Goal: Transaction & Acquisition: Purchase product/service

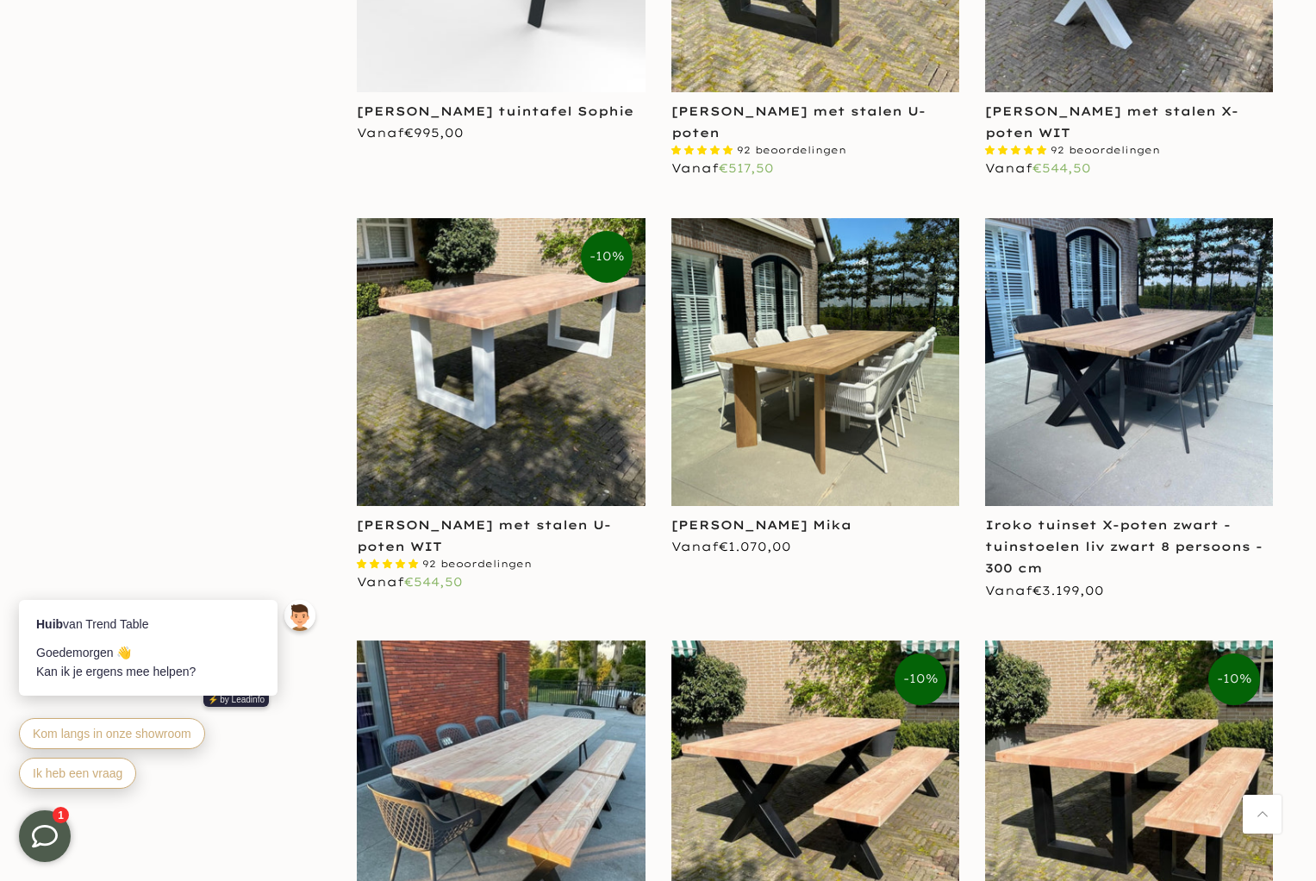
scroll to position [1474, 0]
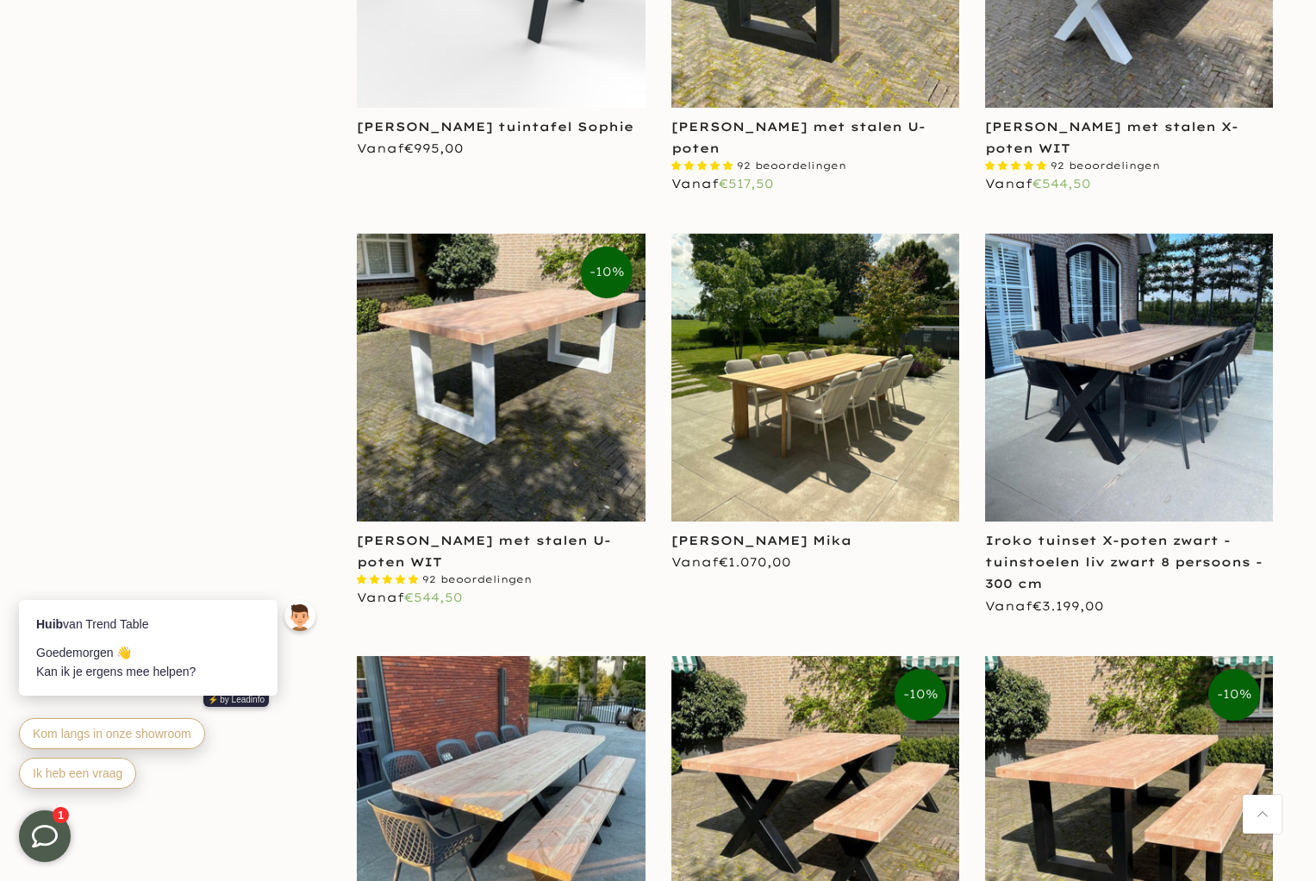
click at [839, 376] on img at bounding box center [815, 378] width 288 height 288
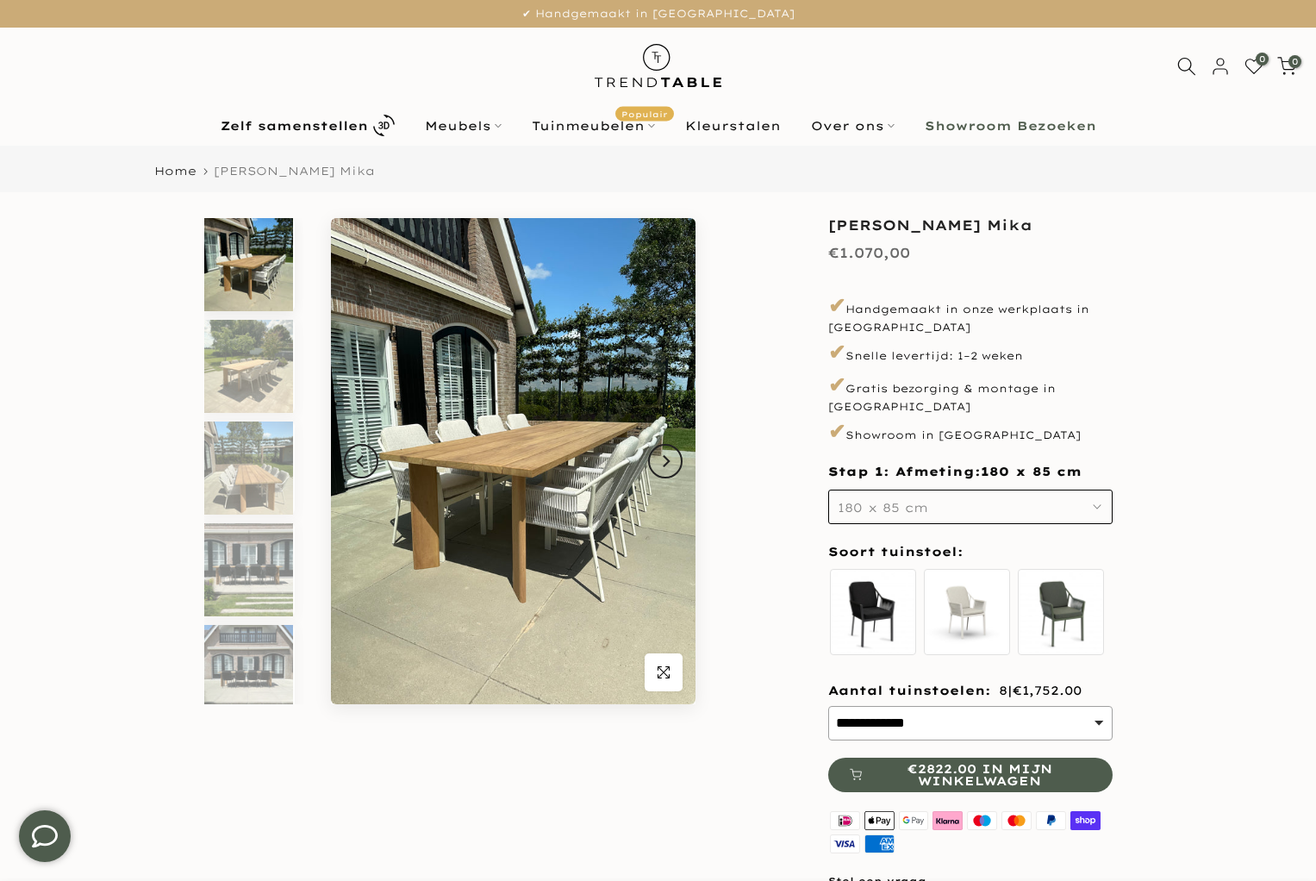
click at [255, 271] on img at bounding box center [248, 264] width 89 height 93
click at [673, 457] on button "Next" at bounding box center [665, 461] width 34 height 34
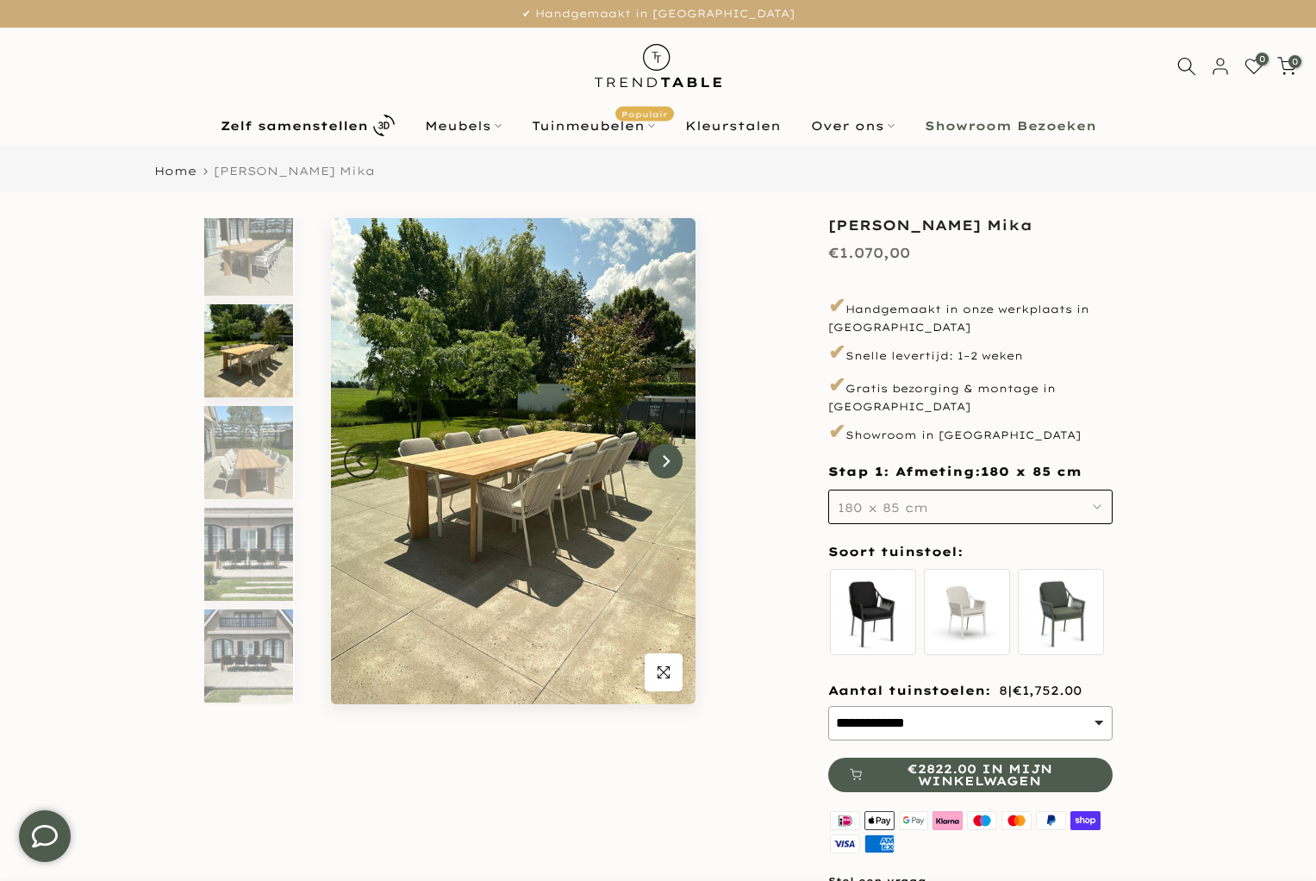
click at [673, 457] on button "Next" at bounding box center [665, 461] width 34 height 34
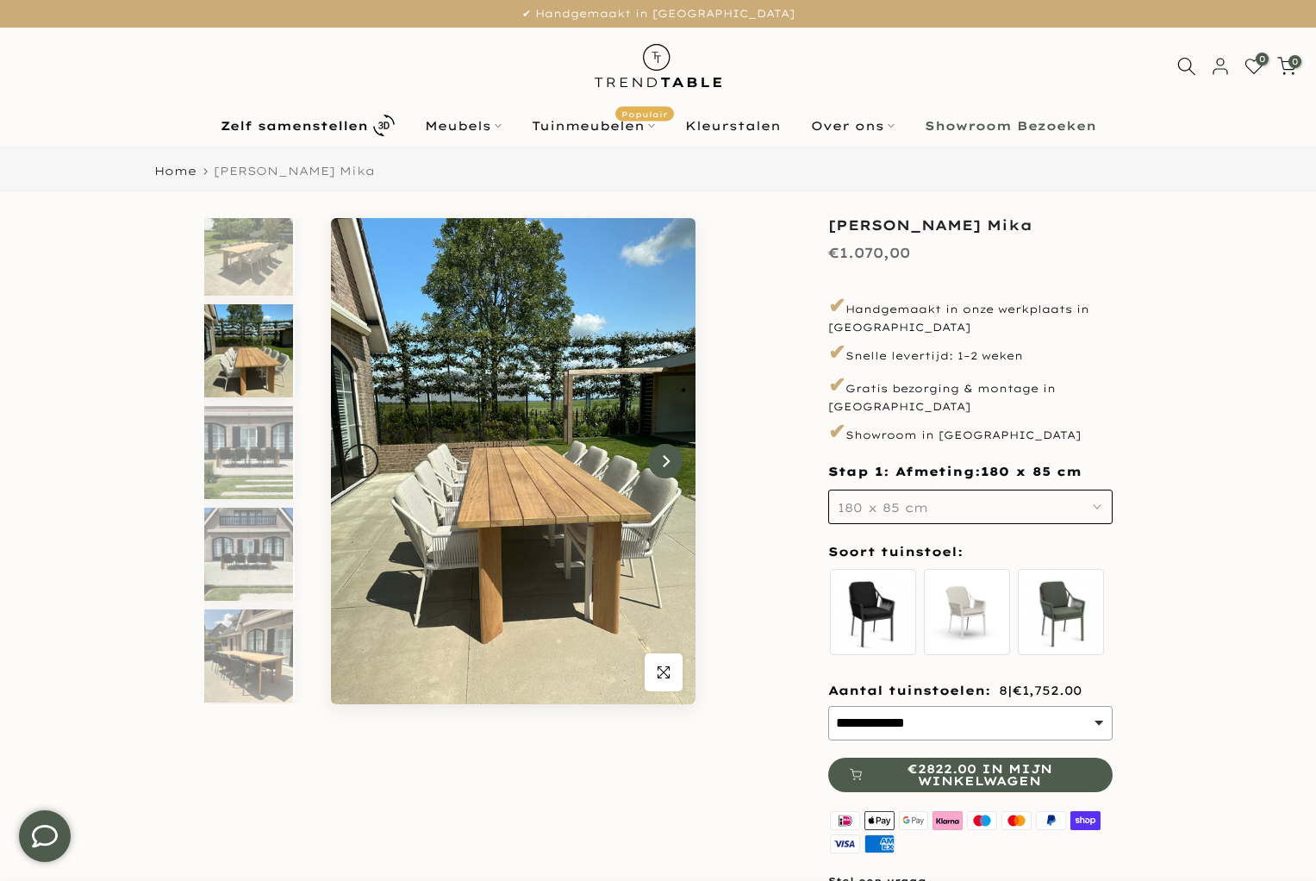
click at [673, 457] on button "Next" at bounding box center [665, 461] width 34 height 34
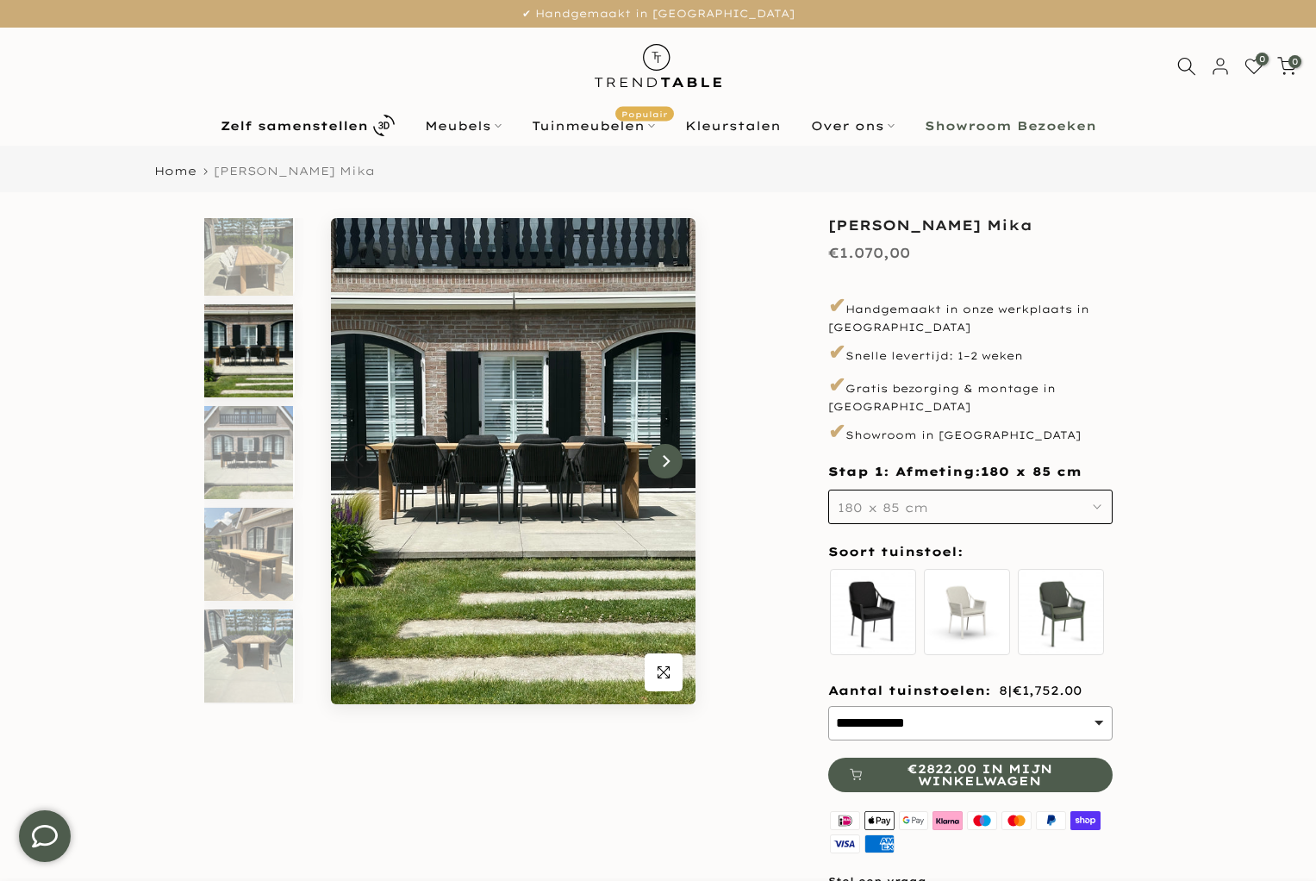
click at [673, 457] on button "Next" at bounding box center [665, 461] width 34 height 34
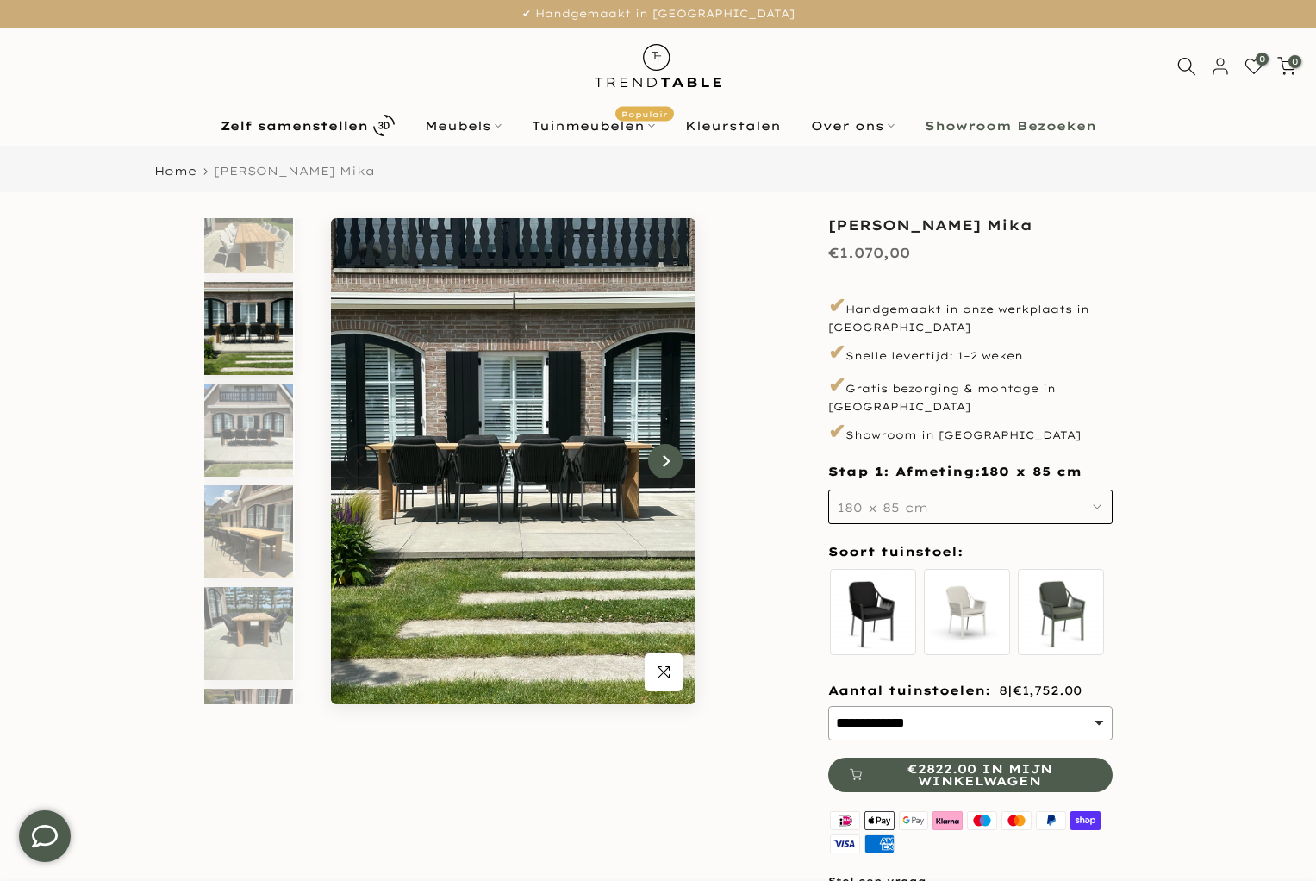
click at [673, 457] on button "Next" at bounding box center [665, 461] width 34 height 34
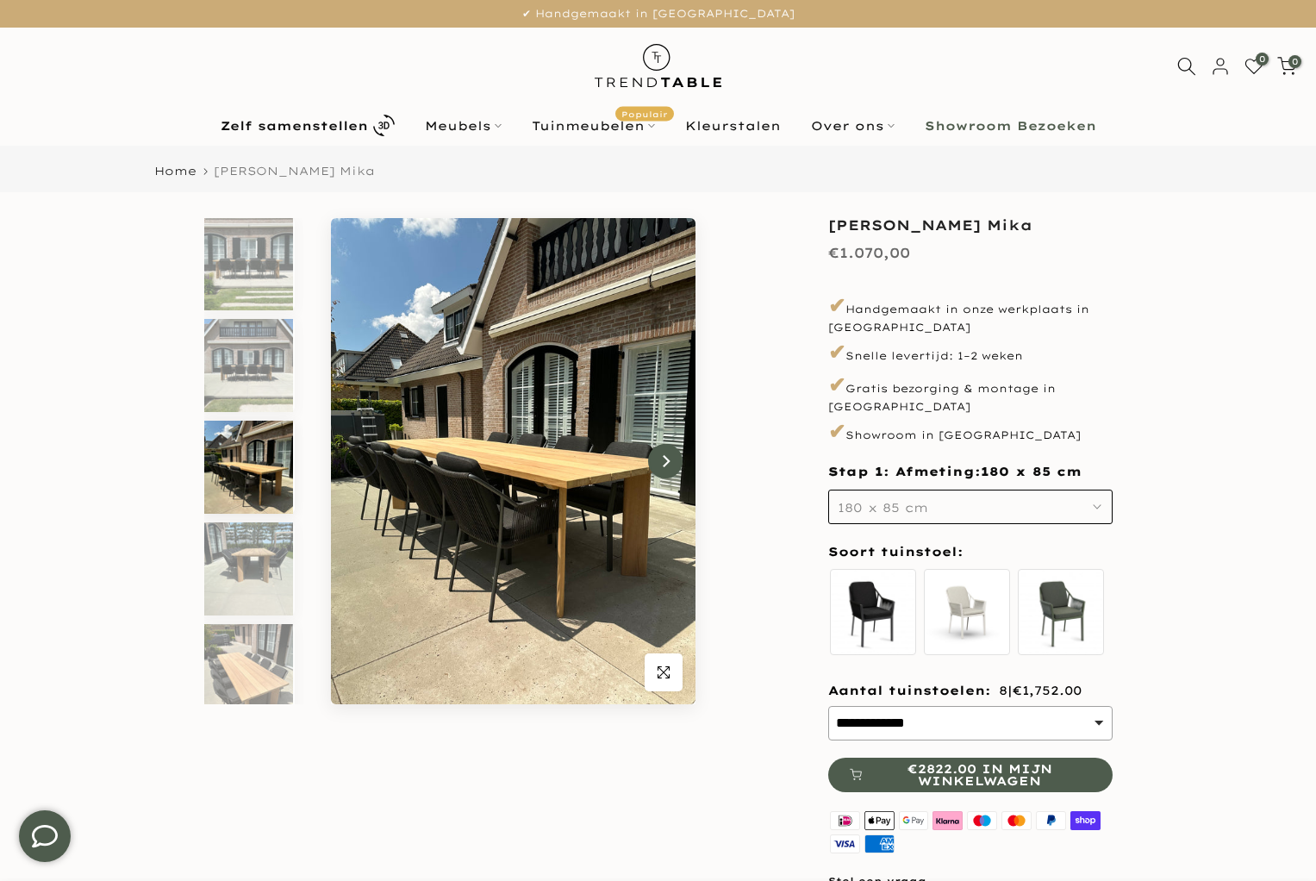
click at [673, 457] on button "Next" at bounding box center [665, 461] width 34 height 34
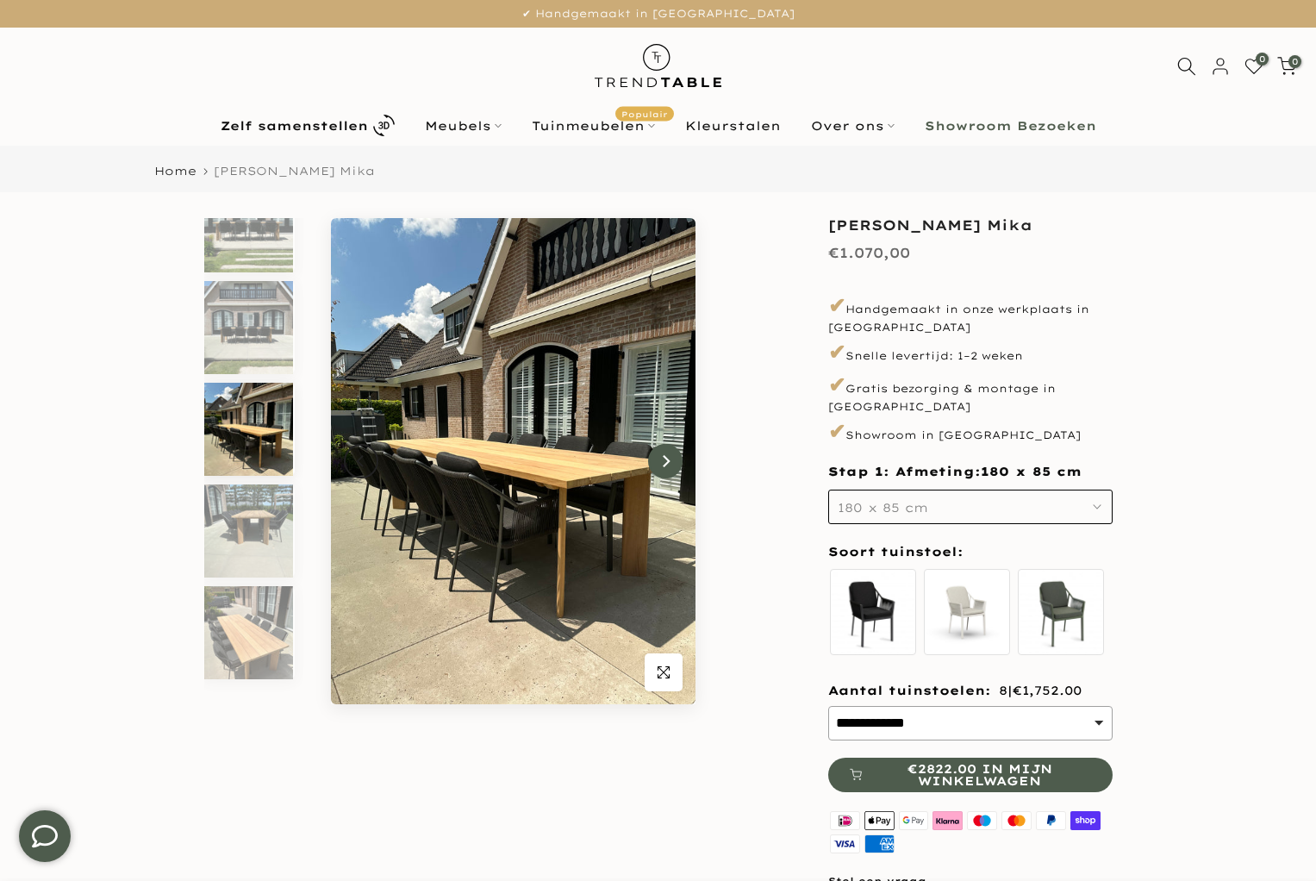
click at [673, 457] on button "Next" at bounding box center [665, 461] width 34 height 34
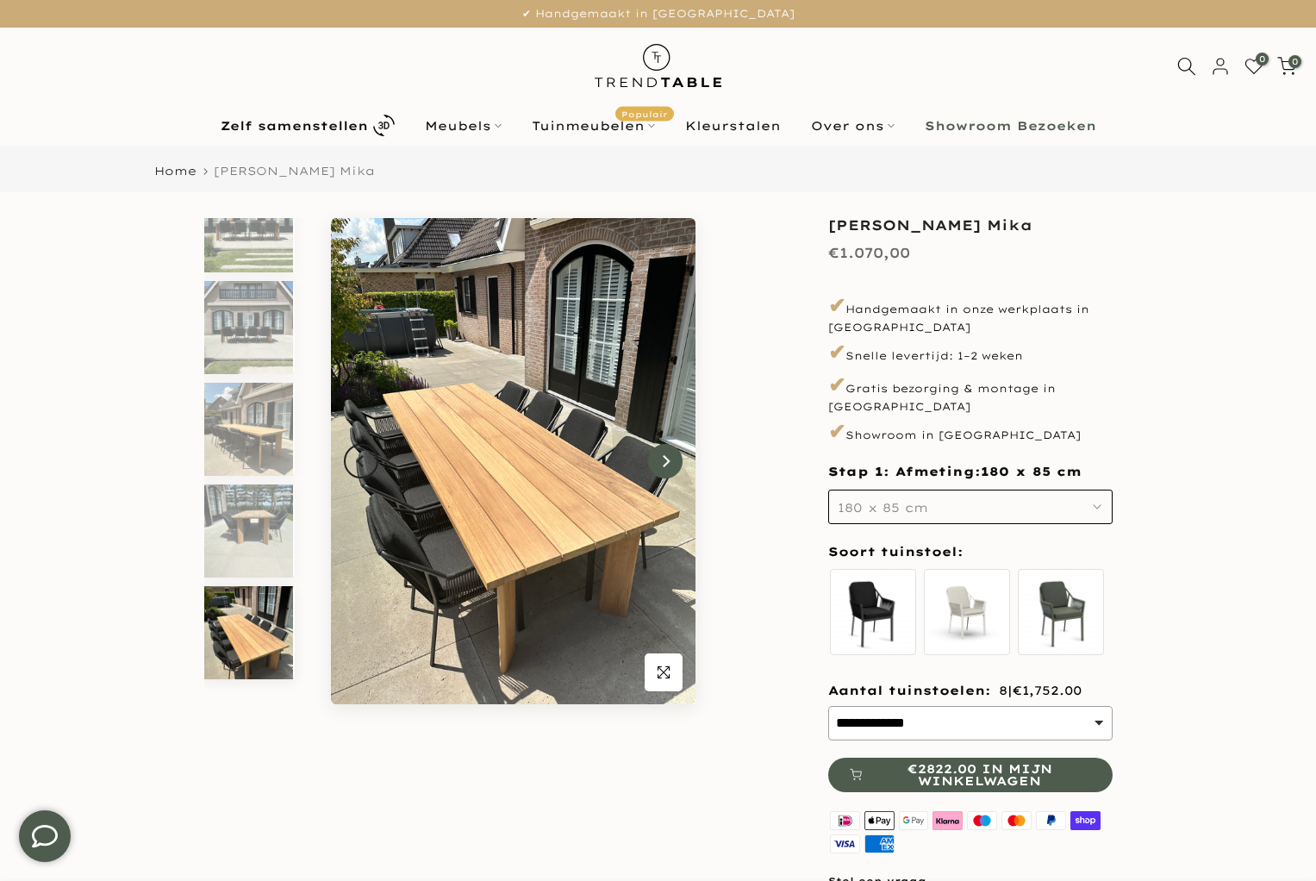
click at [673, 457] on button "Next" at bounding box center [665, 461] width 34 height 34
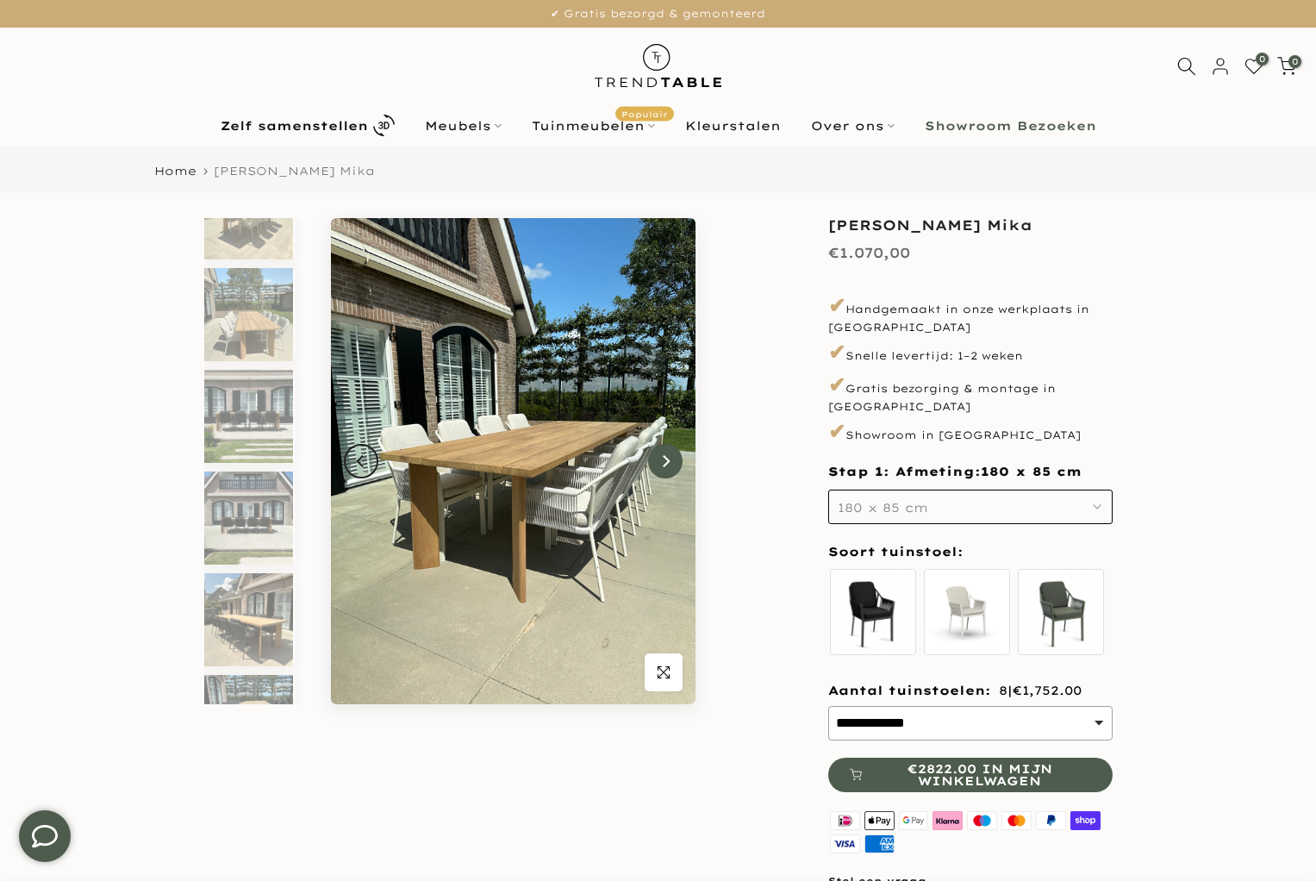
click at [673, 457] on button "Next" at bounding box center [665, 461] width 34 height 34
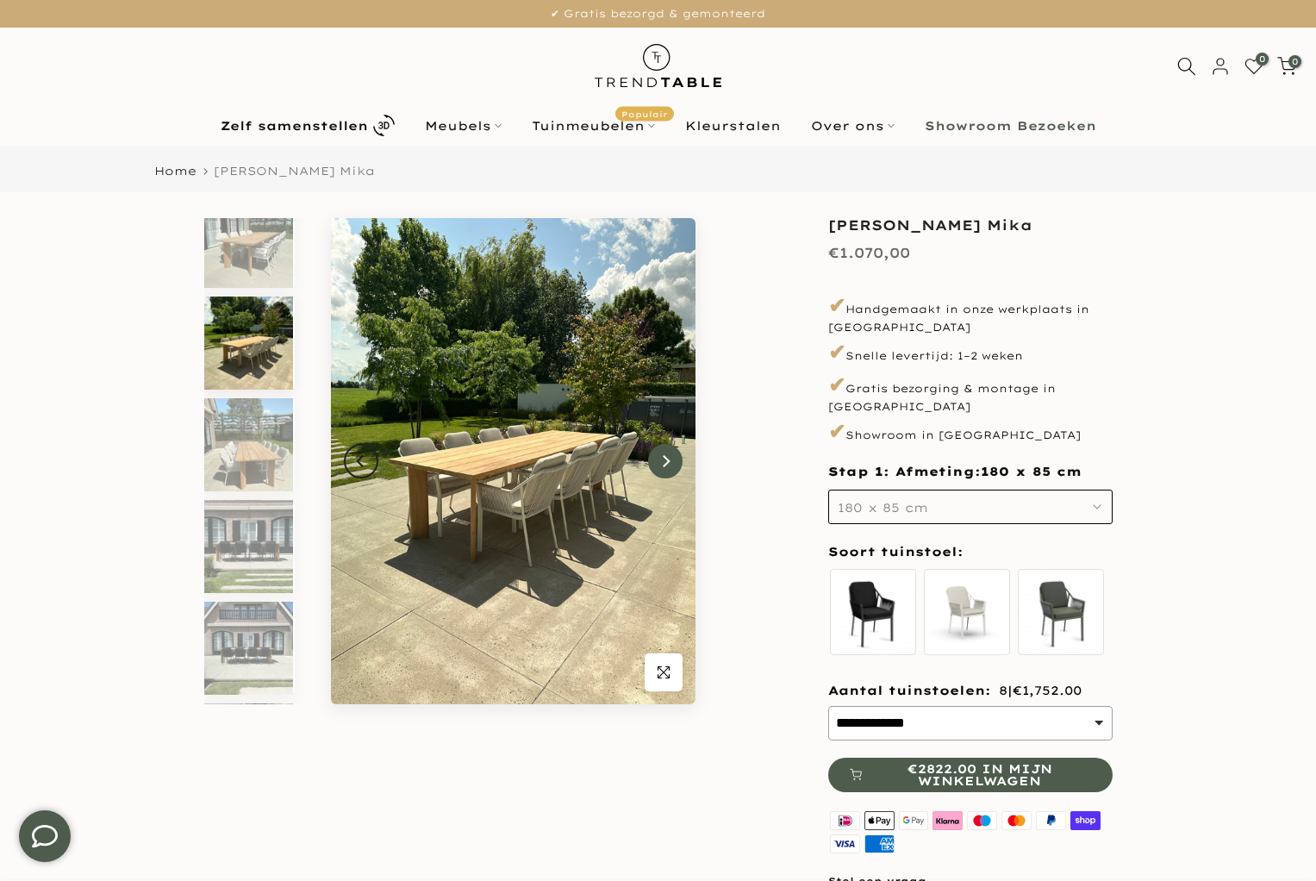
click at [673, 457] on button "Next" at bounding box center [665, 461] width 34 height 34
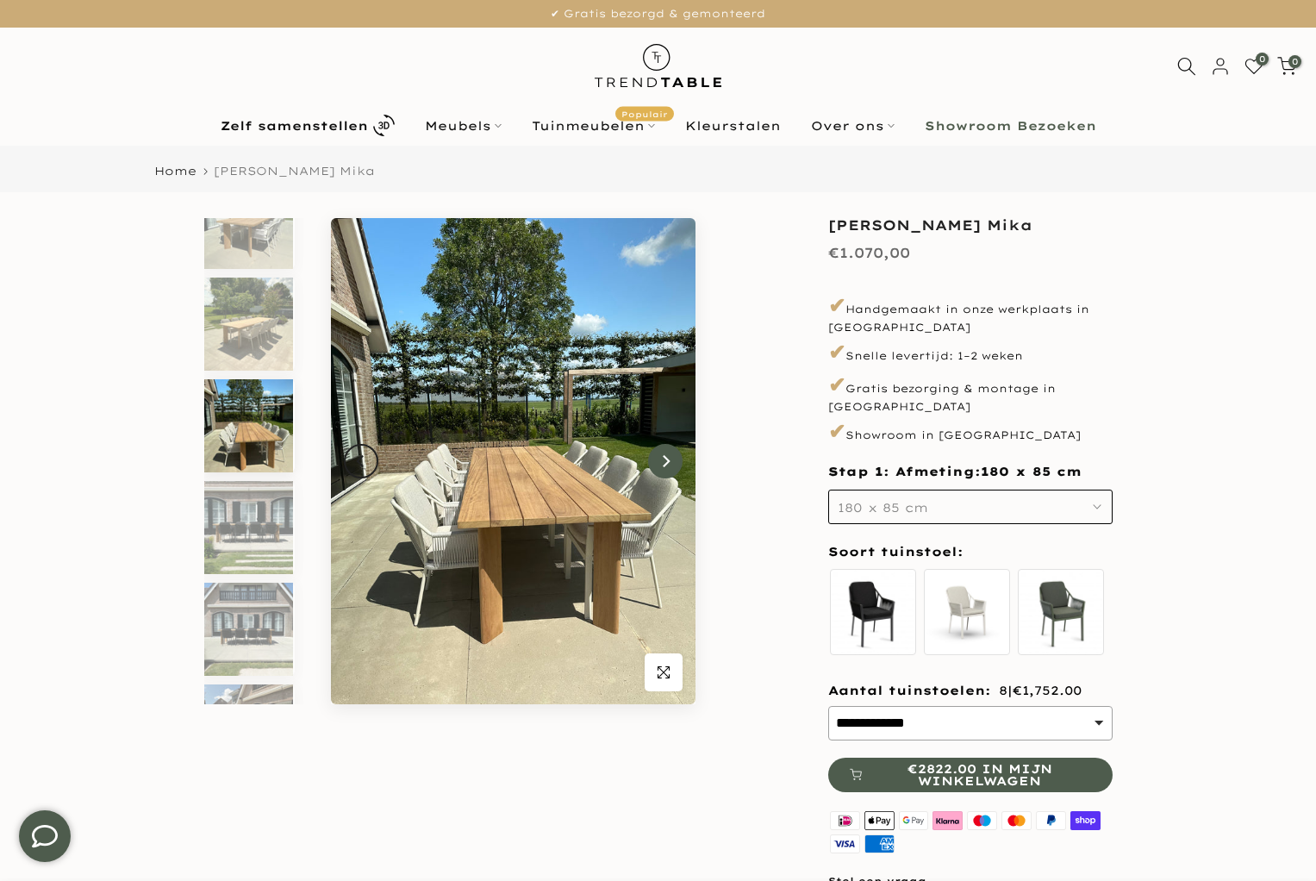
click at [673, 457] on button "Next" at bounding box center [665, 461] width 34 height 34
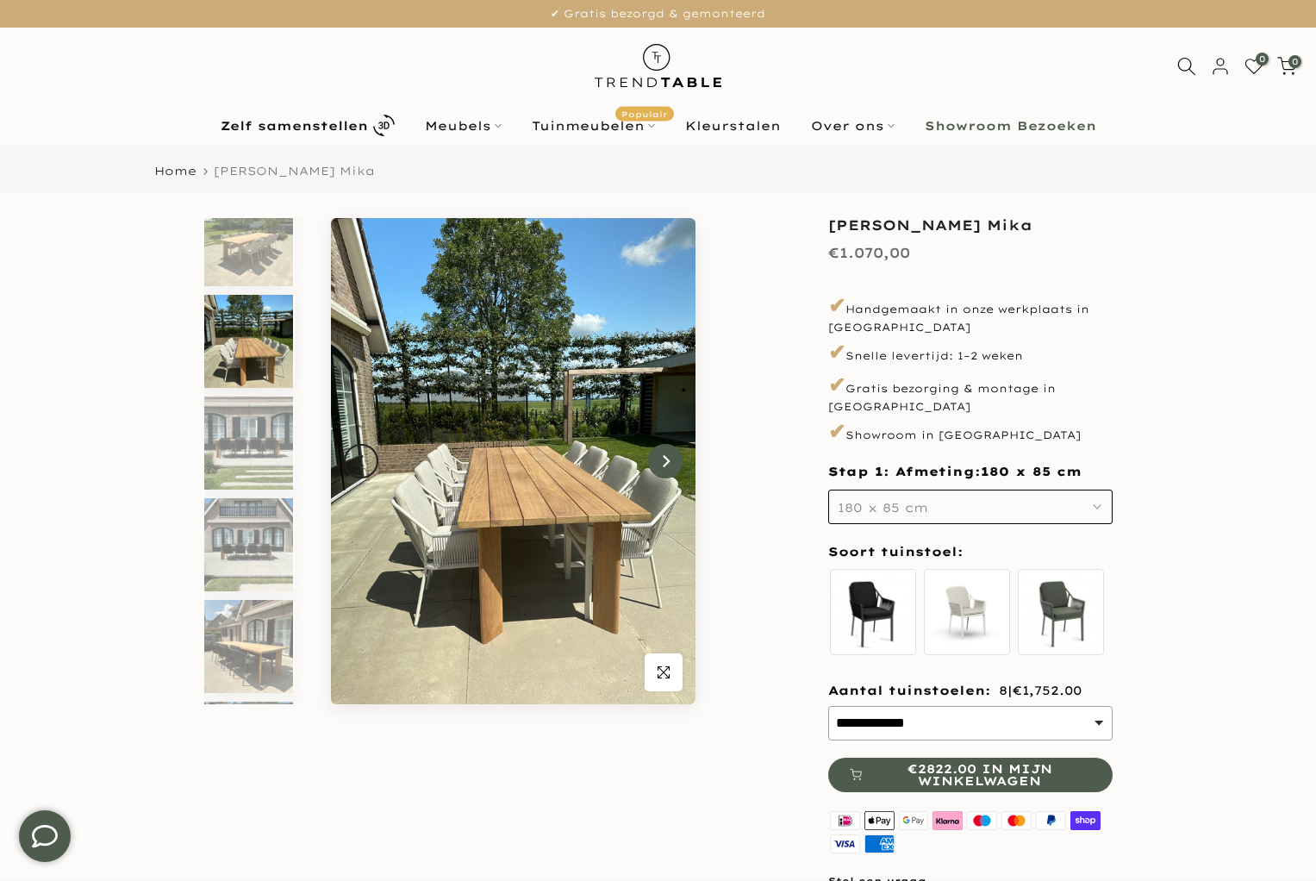
click at [673, 457] on button "Next" at bounding box center [665, 461] width 34 height 34
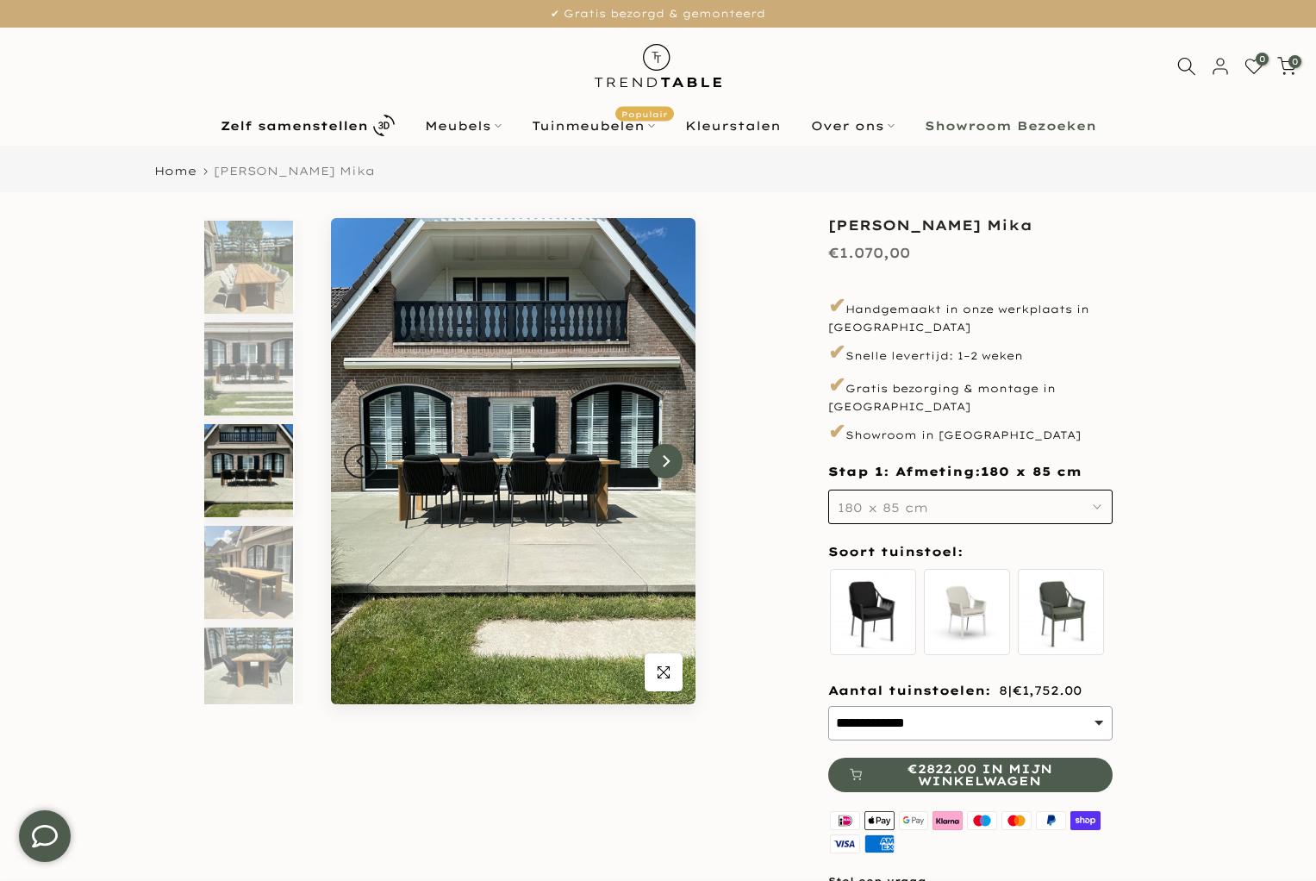
click at [673, 457] on button "Next" at bounding box center [665, 461] width 34 height 34
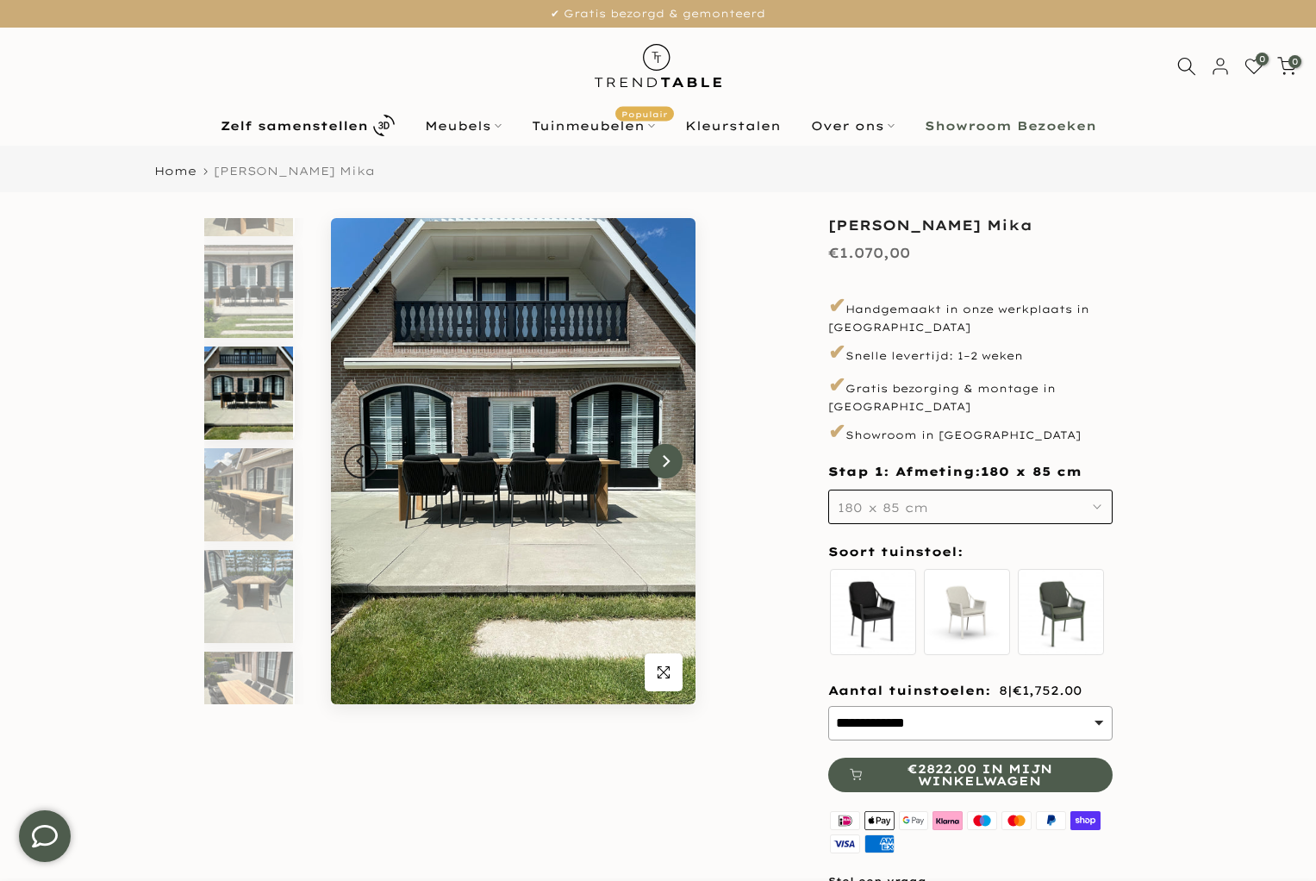
click at [673, 457] on button "Next" at bounding box center [665, 461] width 34 height 34
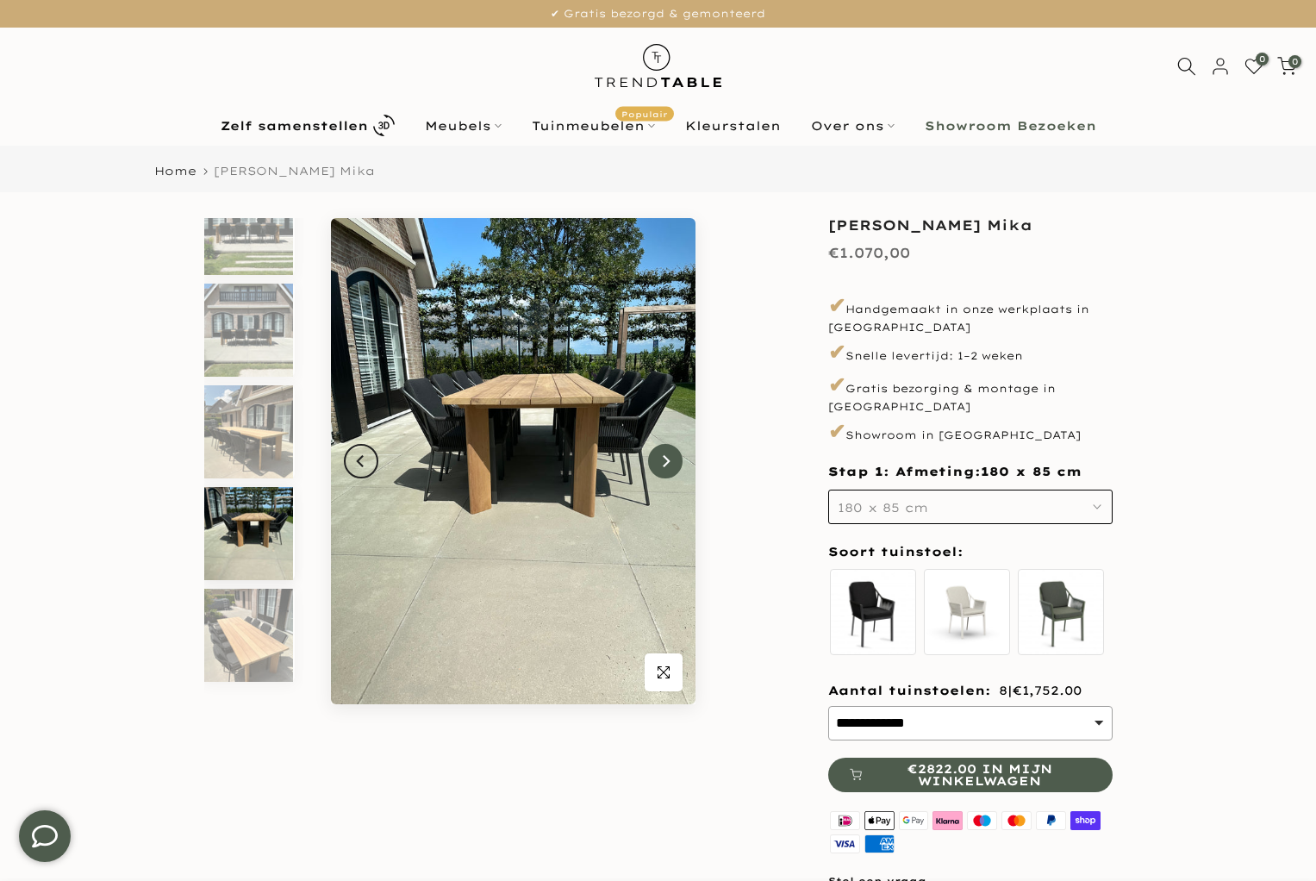
click at [673, 457] on button "Next" at bounding box center [665, 461] width 34 height 34
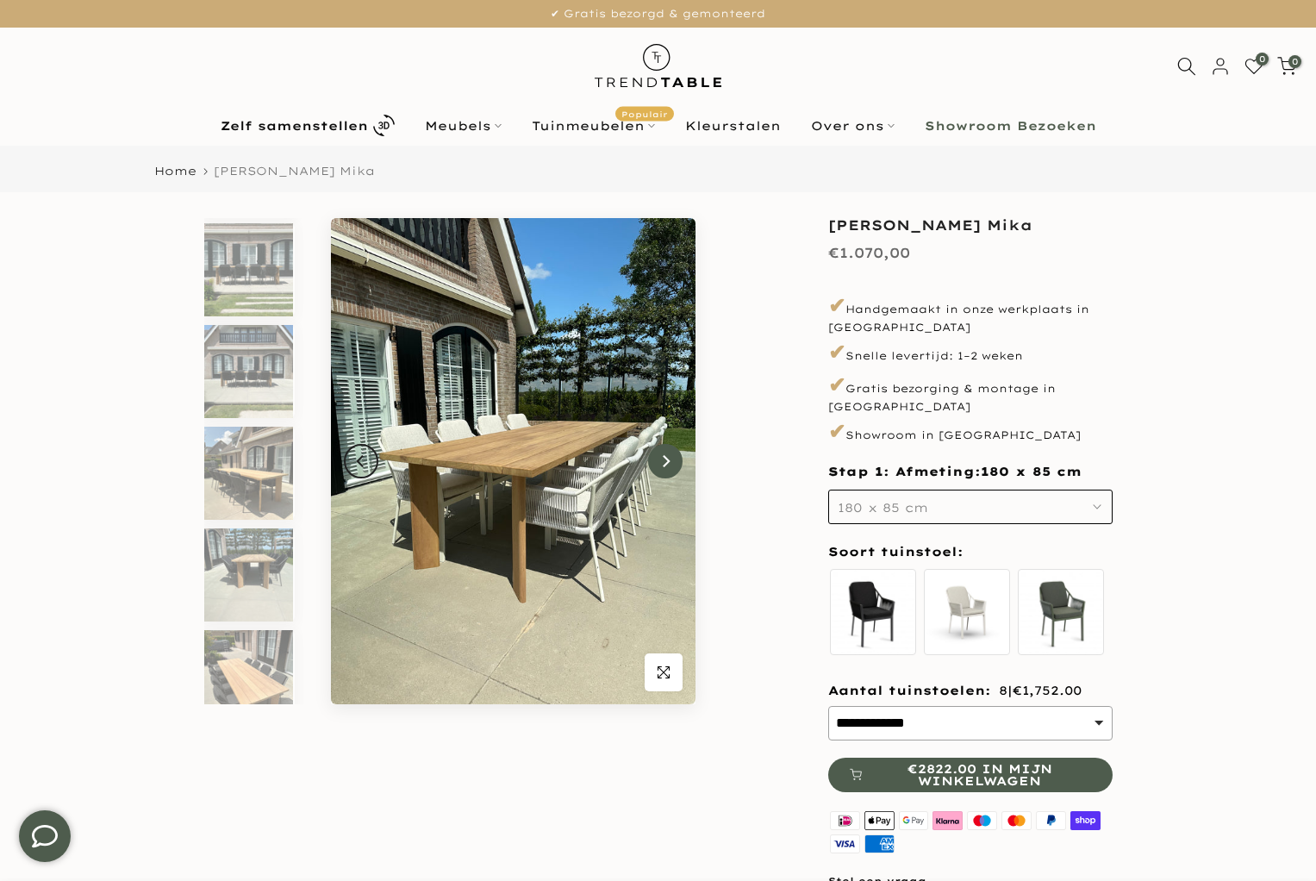
click at [673, 457] on button "Next" at bounding box center [665, 461] width 34 height 34
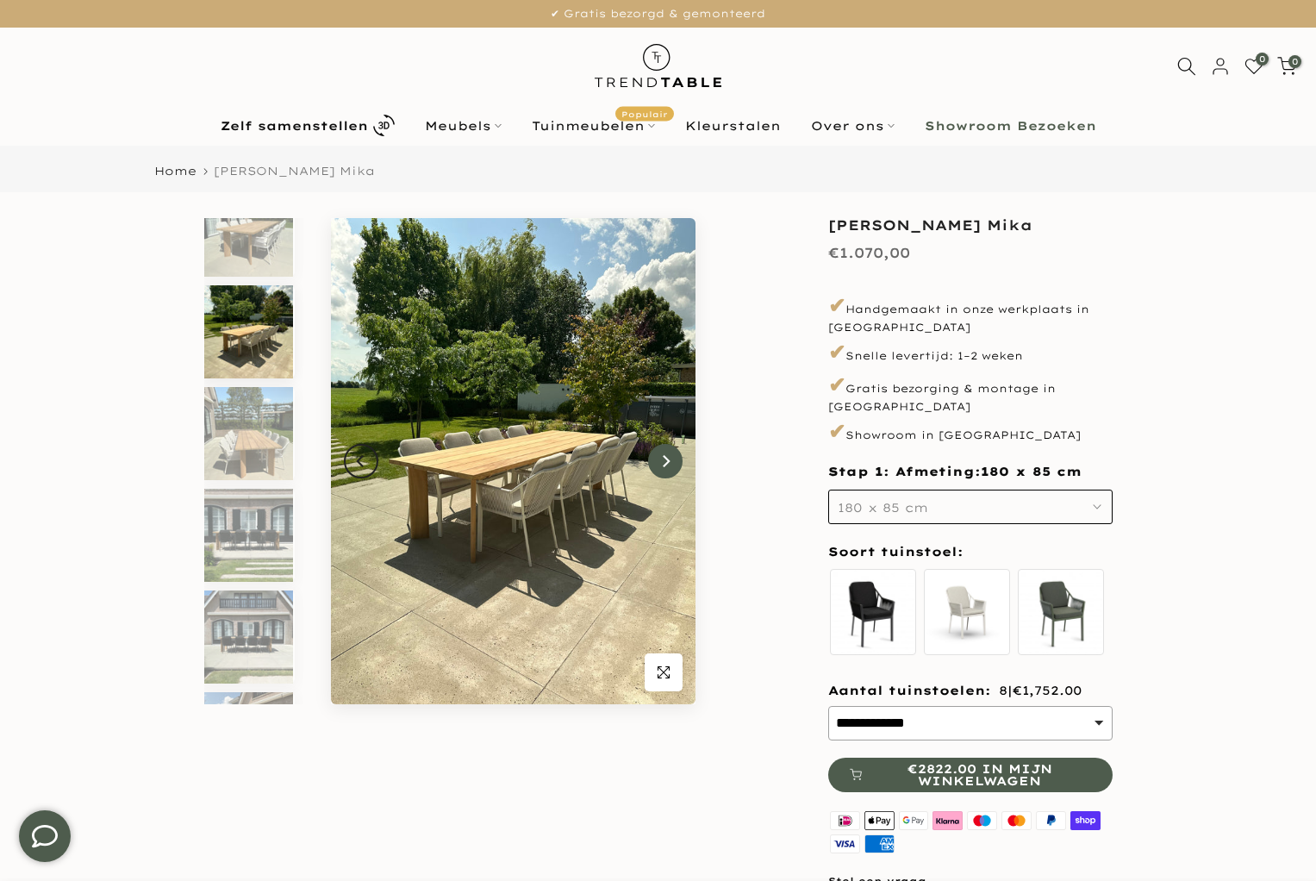
scroll to position [16, 0]
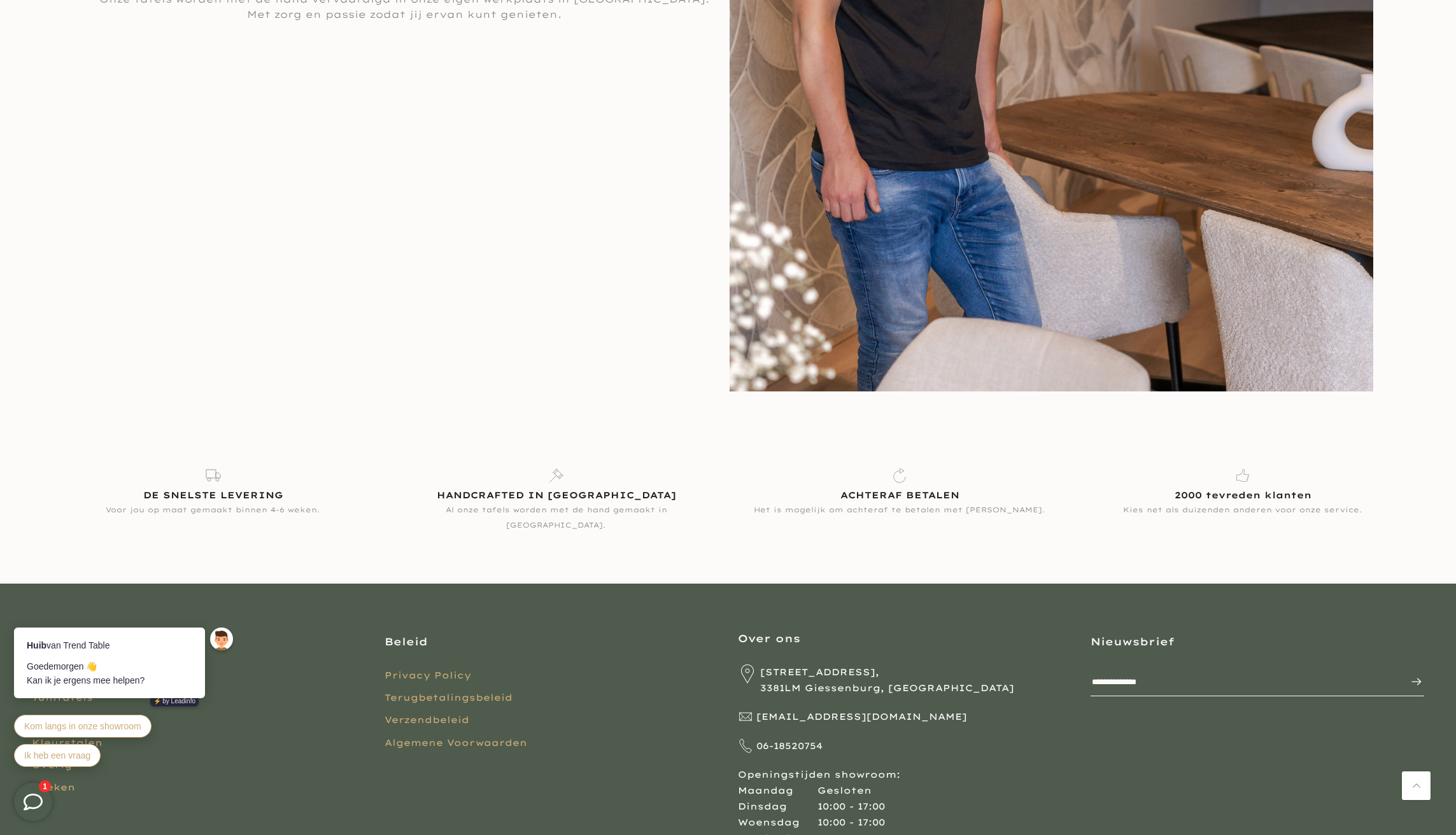
scroll to position [3017, 0]
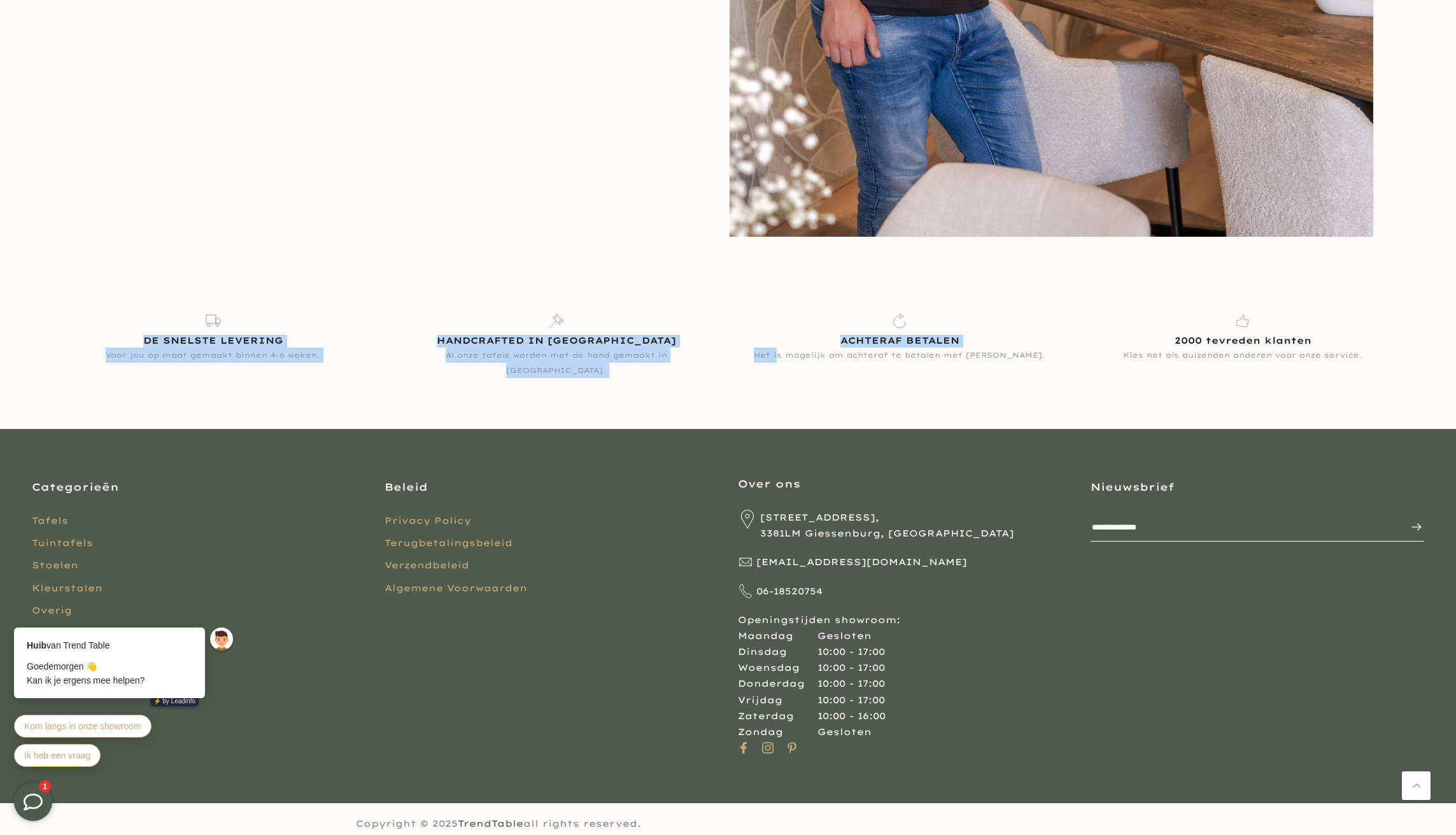
drag, startPoint x: 126, startPoint y: 303, endPoint x: 804, endPoint y: 351, distance: 679.7
click at [804, 351] on div "DE SNELSTE LEVERING Voor jou op maat gemaakt binnen 4-6 weken. HANDCRAFTED IN N…" at bounding box center [728, 336] width 1373 height 84
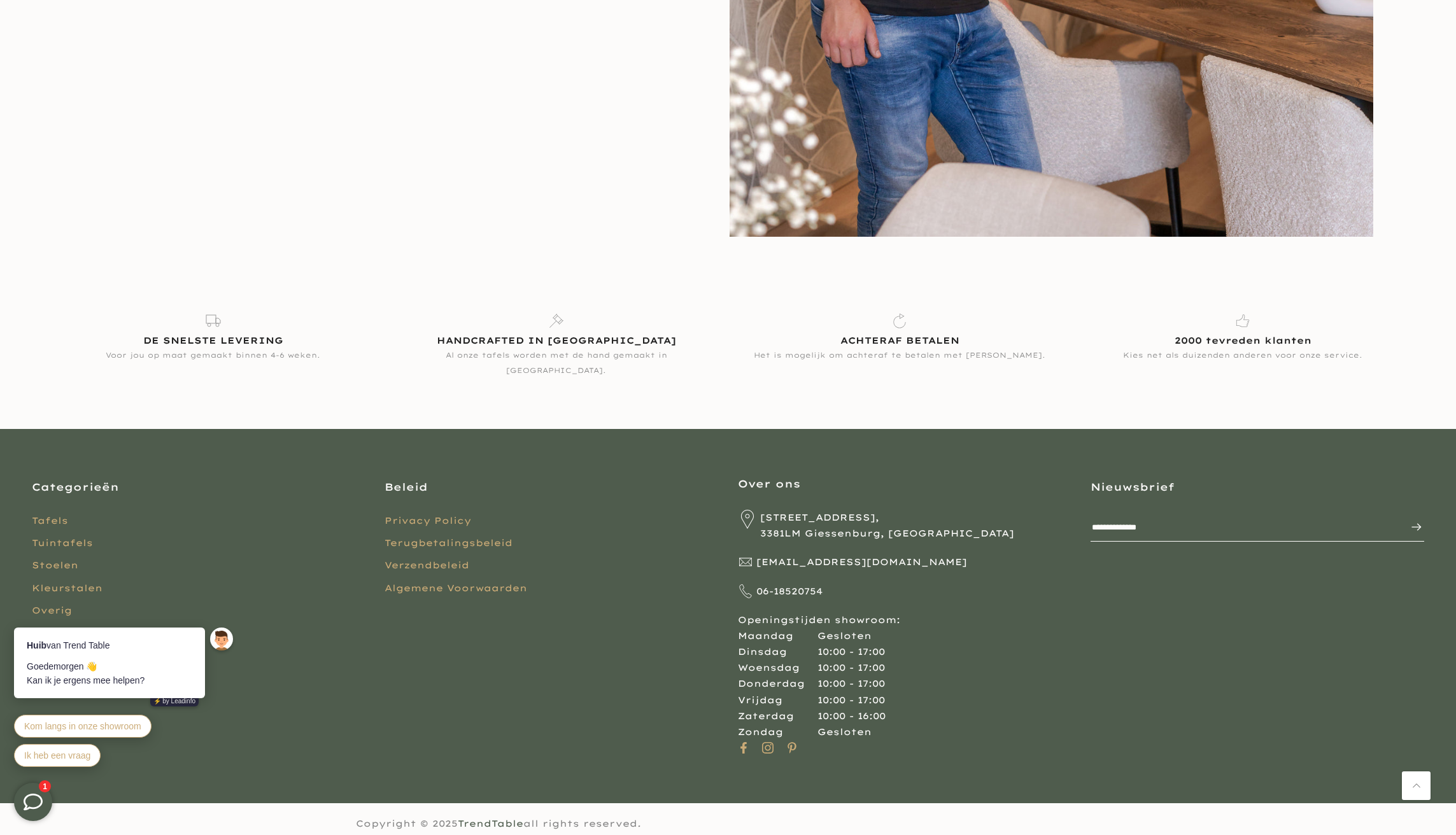
click at [24, 609] on icon at bounding box center [24, 612] width 7 height 7
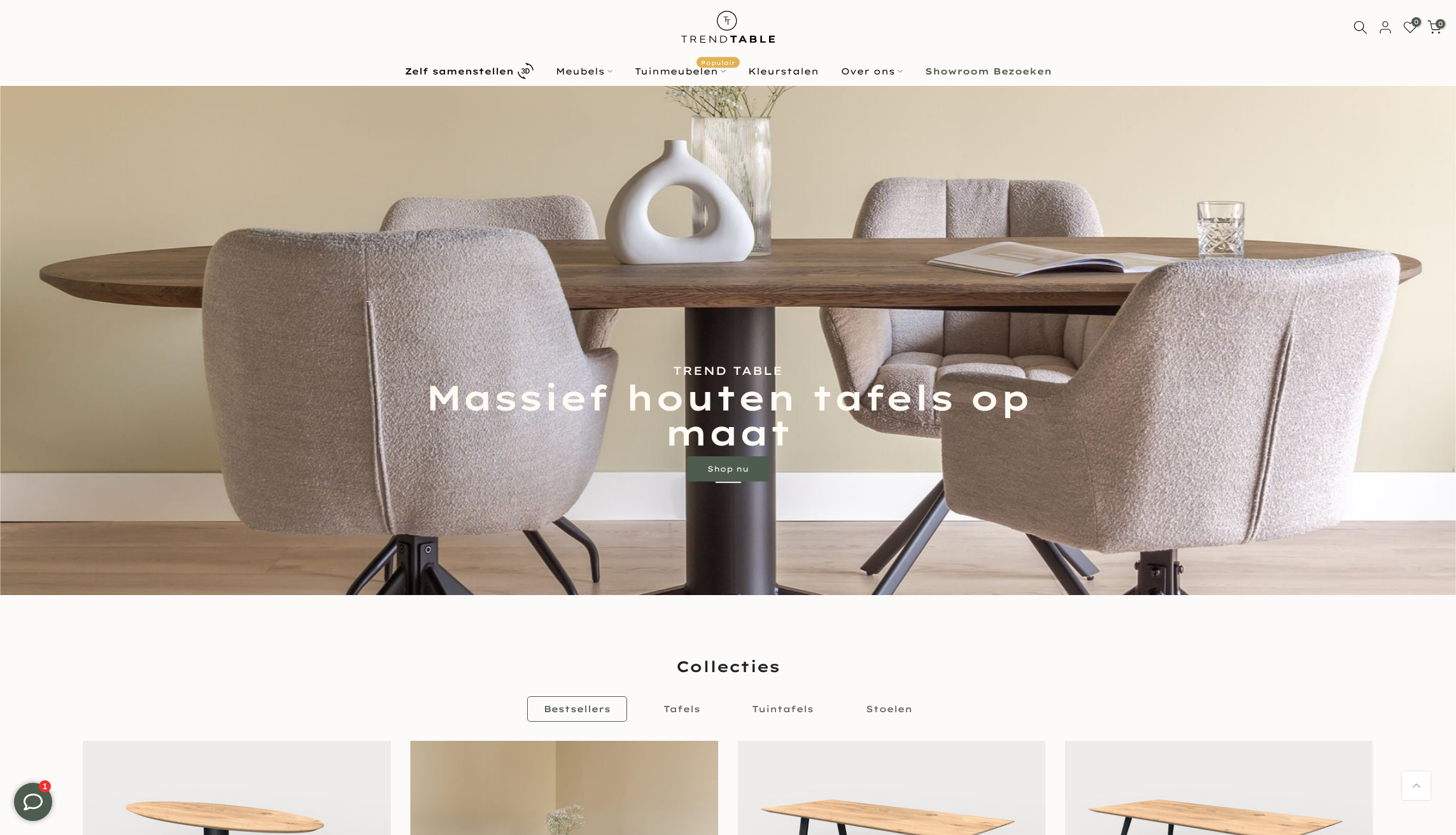
scroll to position [0, 0]
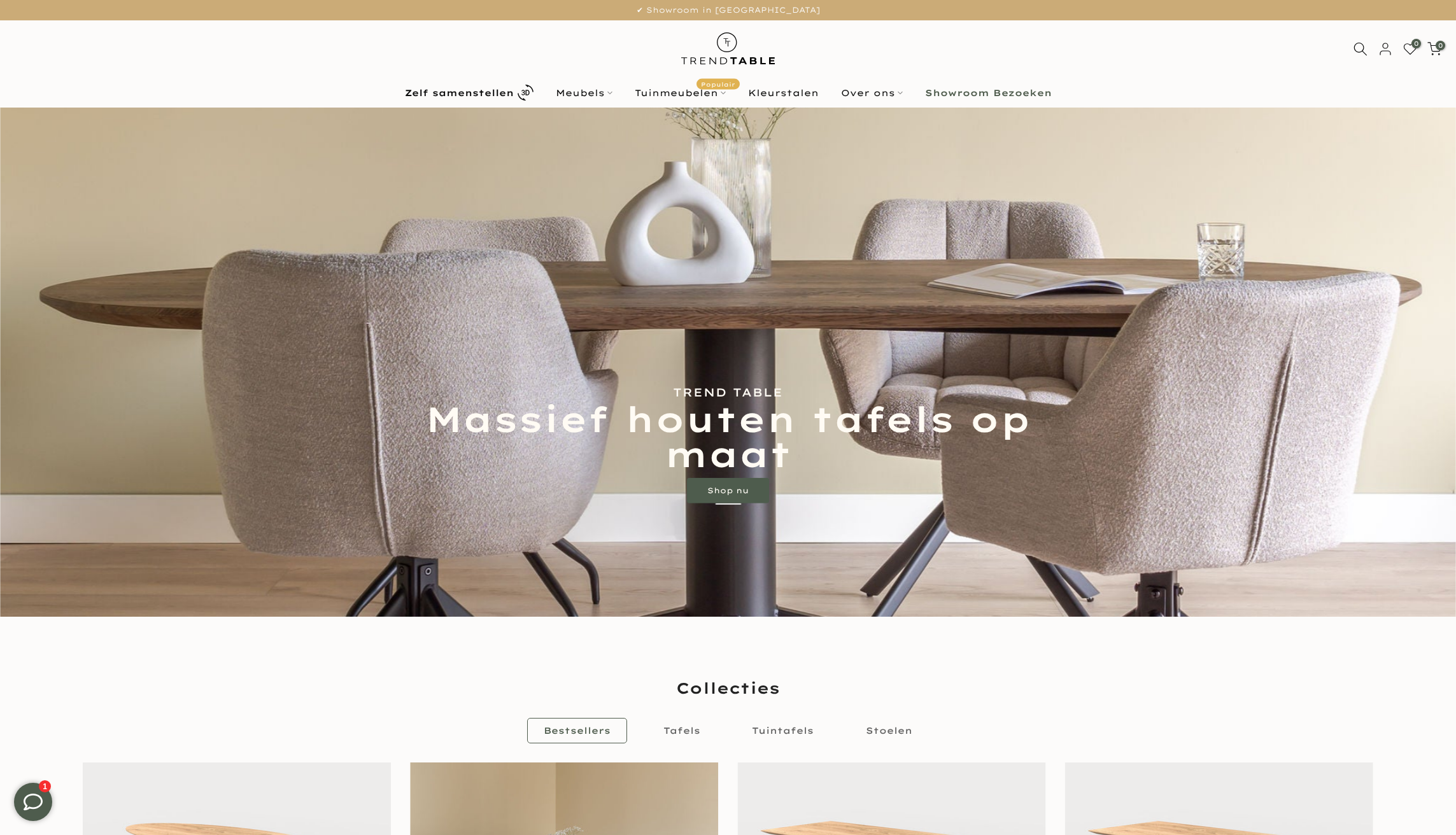
click at [312, 66] on div "0 0 / €0,00" at bounding box center [728, 49] width 1456 height 58
